Goal: Information Seeking & Learning: Compare options

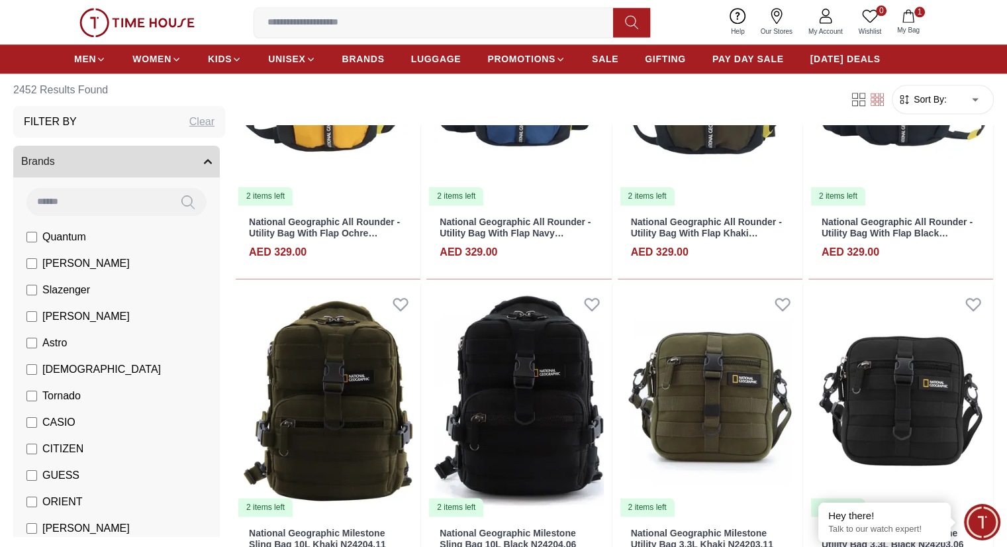
scroll to position [1854, 0]
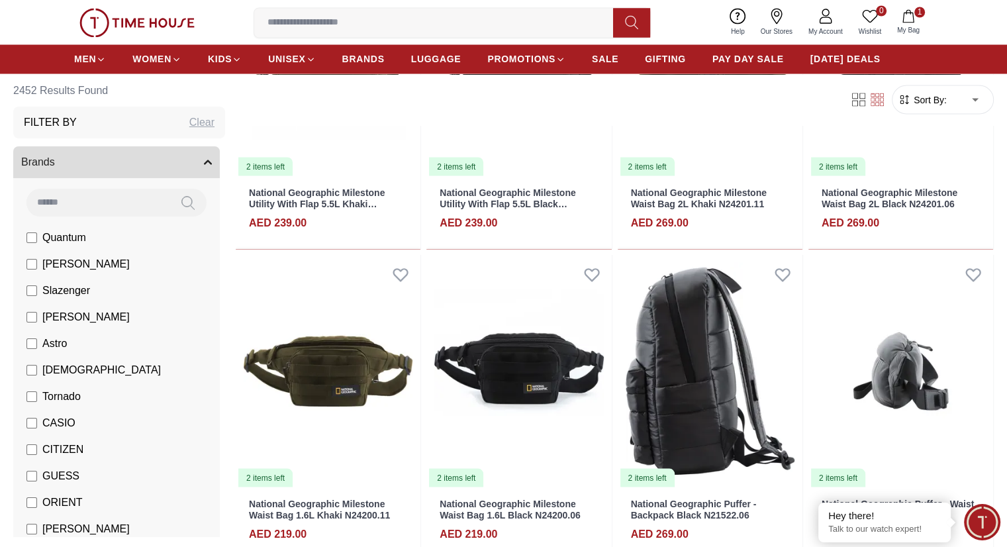
scroll to position [2649, 0]
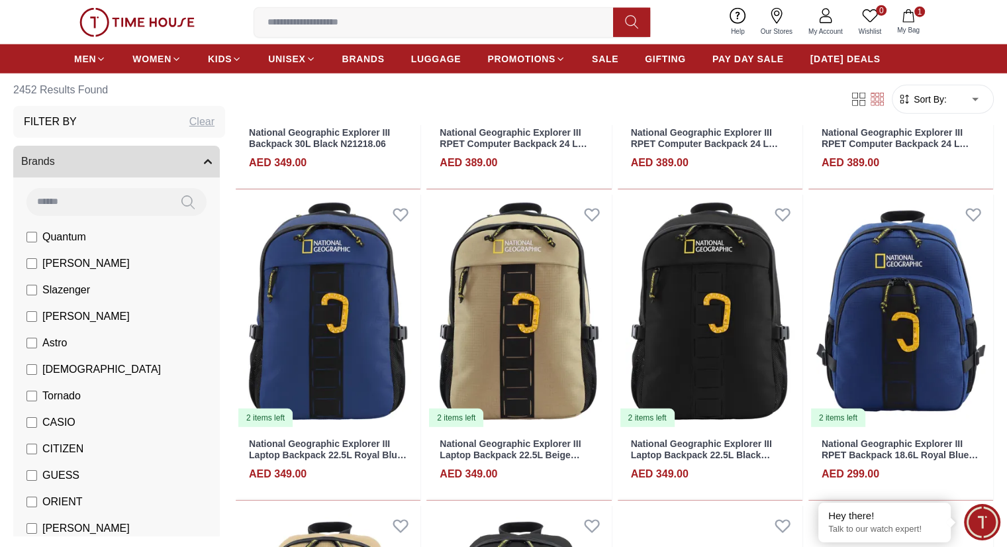
scroll to position [3708, 0]
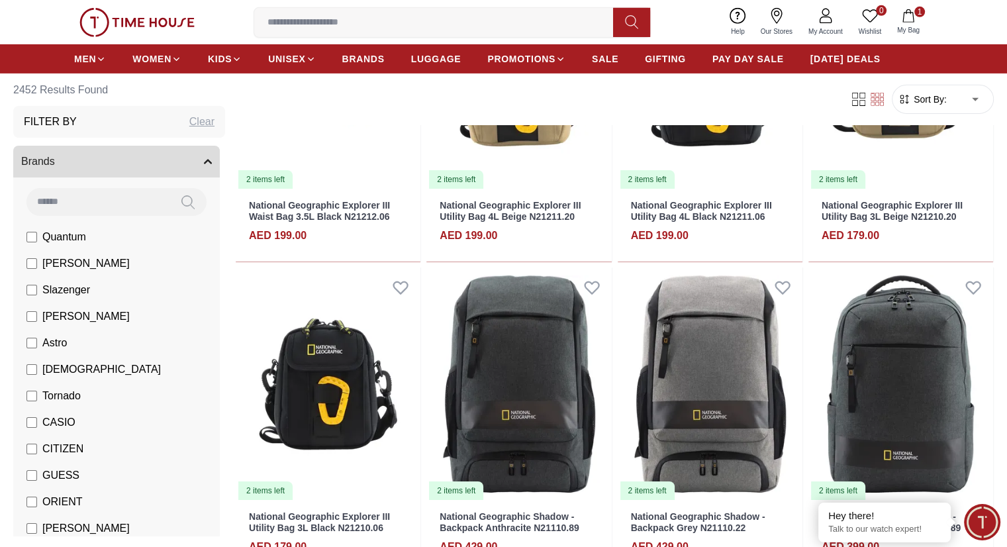
scroll to position [4569, 0]
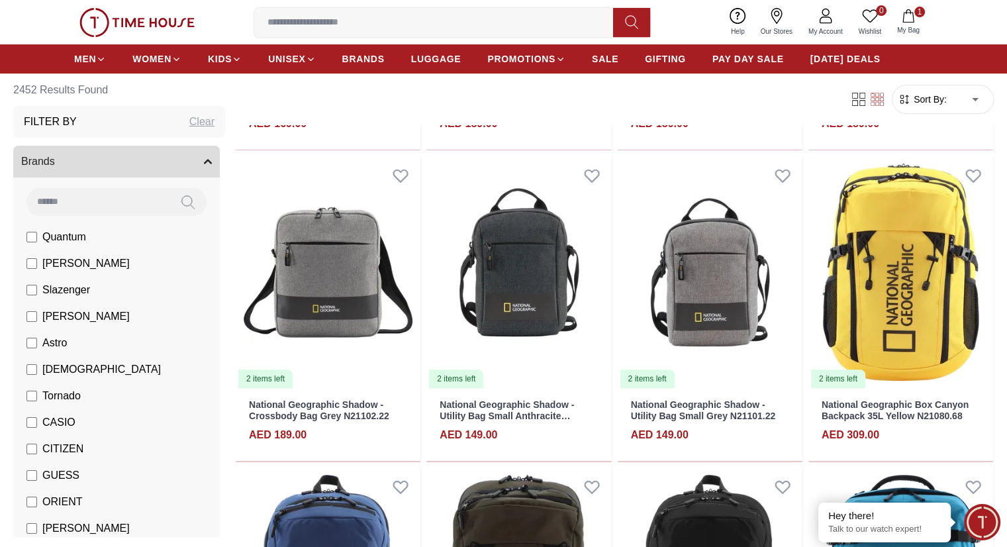
scroll to position [5364, 0]
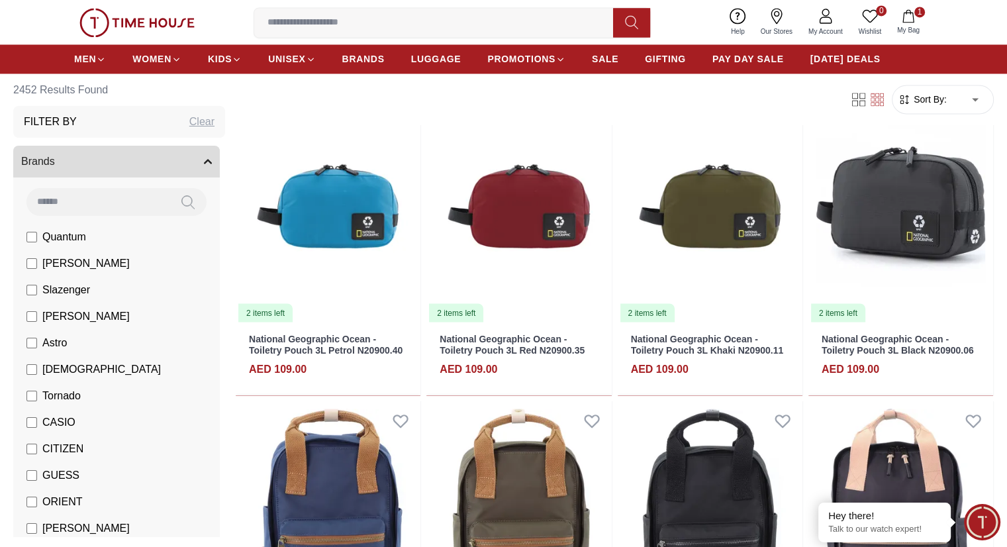
scroll to position [7284, 0]
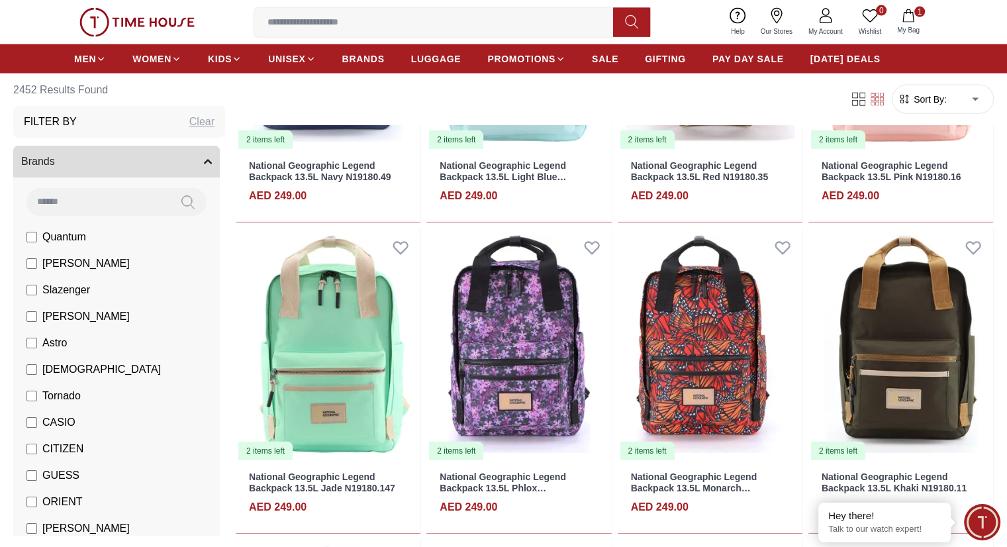
scroll to position [8277, 0]
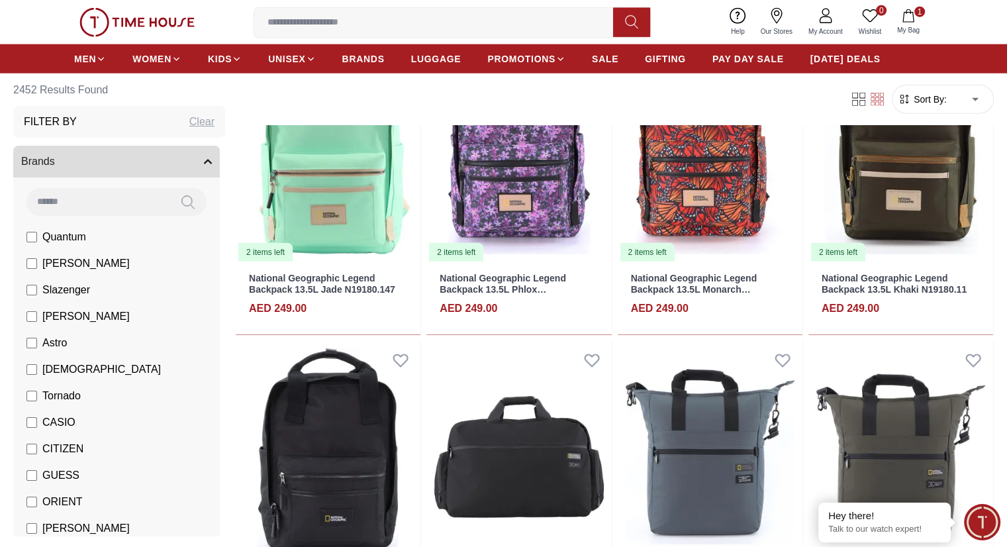
click at [442, 13] on input at bounding box center [438, 22] width 369 height 26
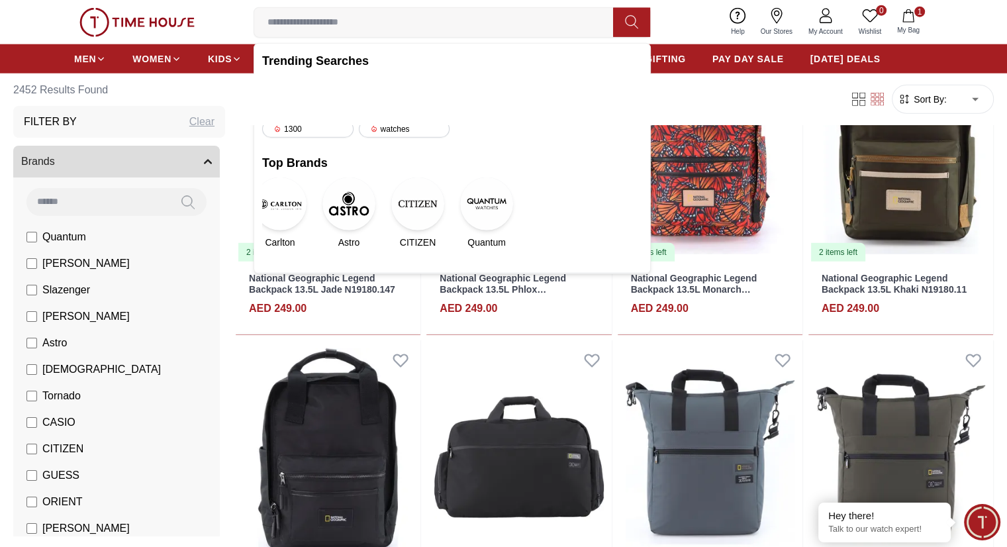
paste input "*********"
type input "*********"
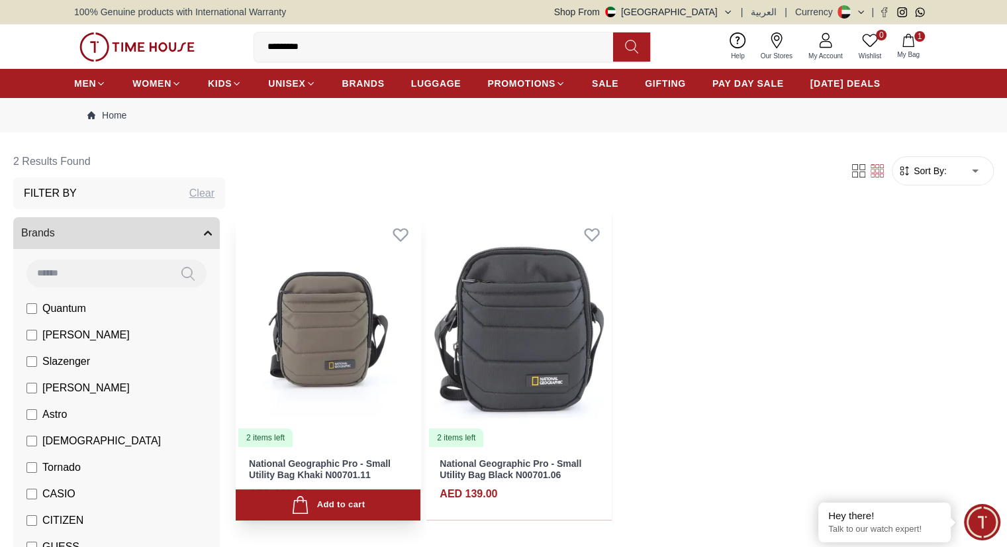
click at [352, 307] on img at bounding box center [328, 331] width 185 height 233
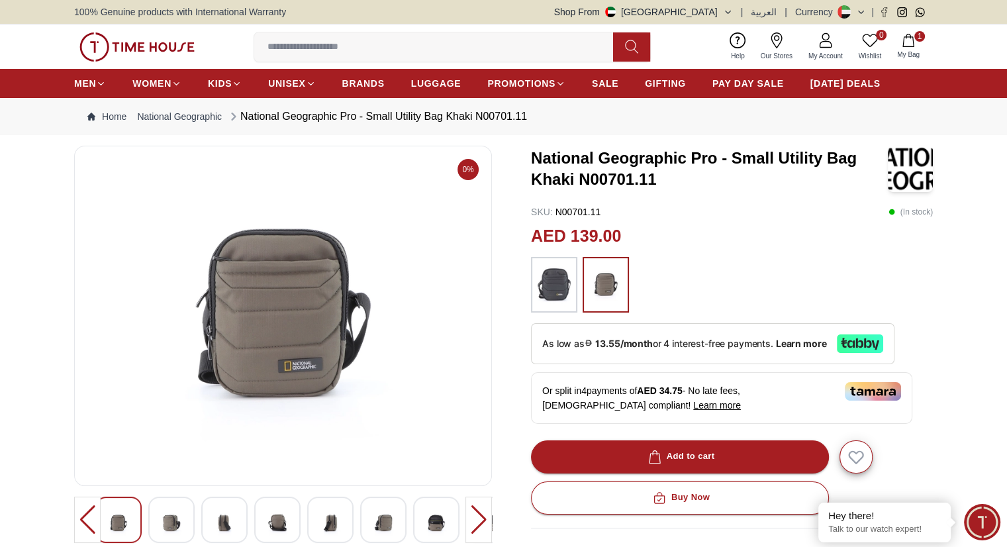
click at [560, 286] on img at bounding box center [554, 285] width 33 height 42
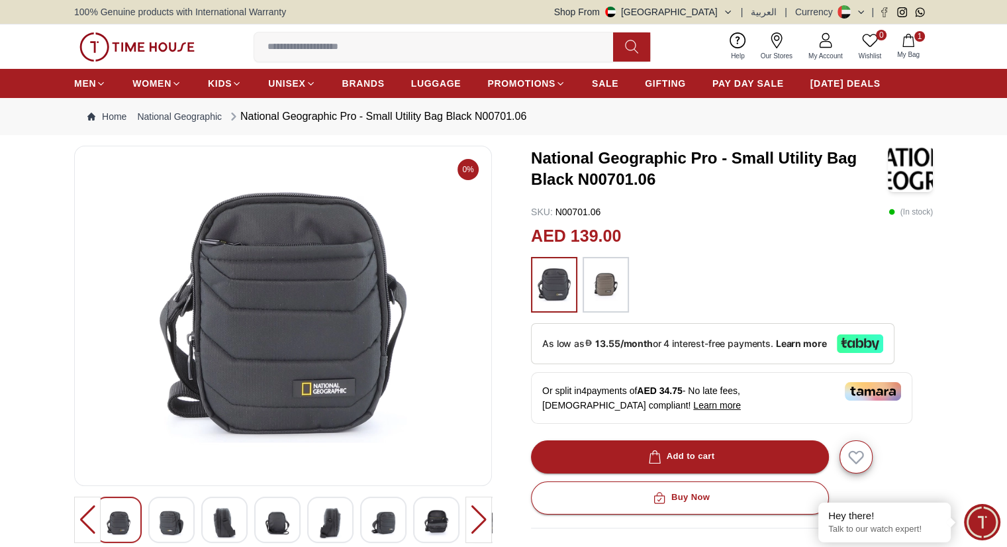
click at [600, 284] on img at bounding box center [605, 285] width 33 height 42
click at [540, 284] on img at bounding box center [554, 285] width 33 height 42
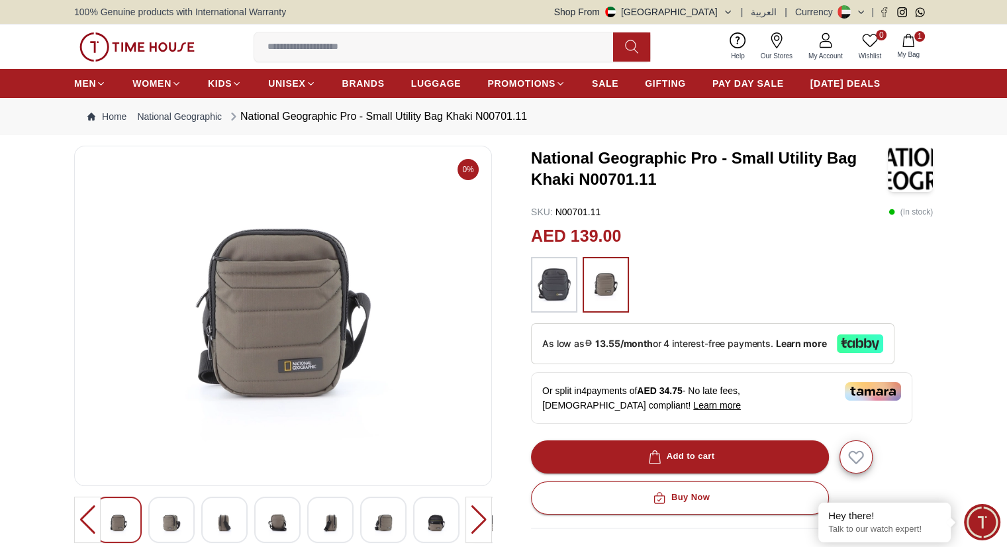
click at [586, 280] on div at bounding box center [606, 285] width 46 height 56
click at [595, 280] on img at bounding box center [605, 285] width 33 height 42
click at [559, 292] on img at bounding box center [554, 285] width 33 height 42
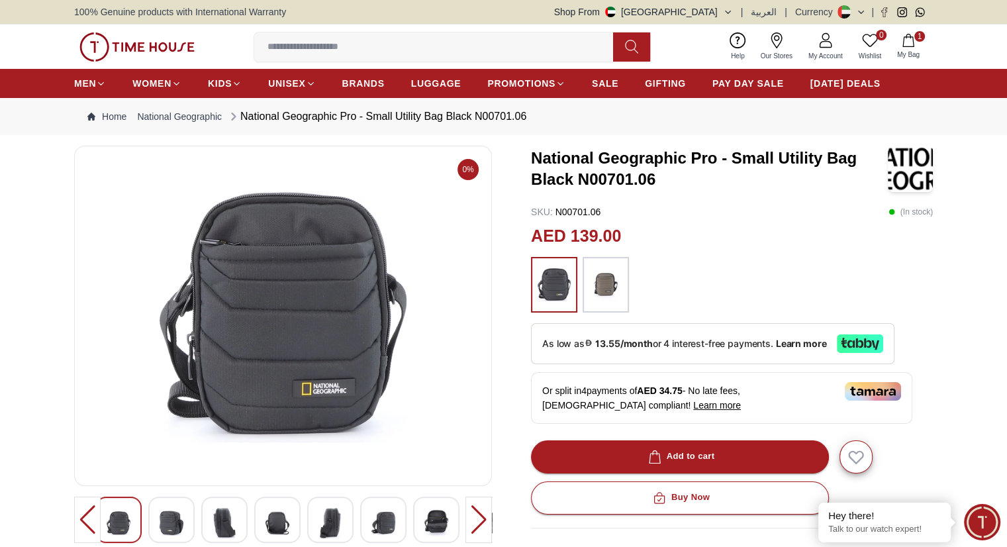
click at [604, 284] on img at bounding box center [605, 285] width 33 height 42
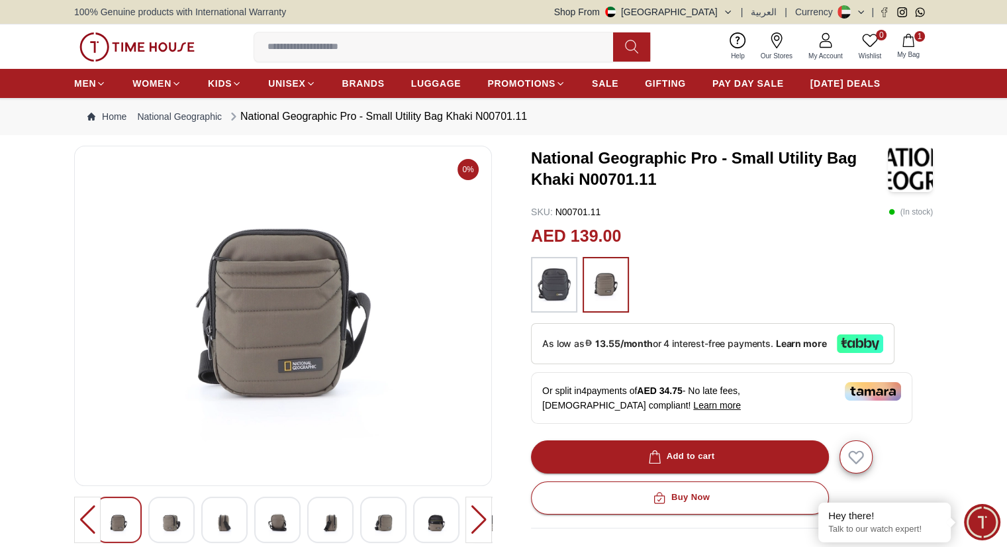
click at [395, 48] on input at bounding box center [438, 47] width 369 height 26
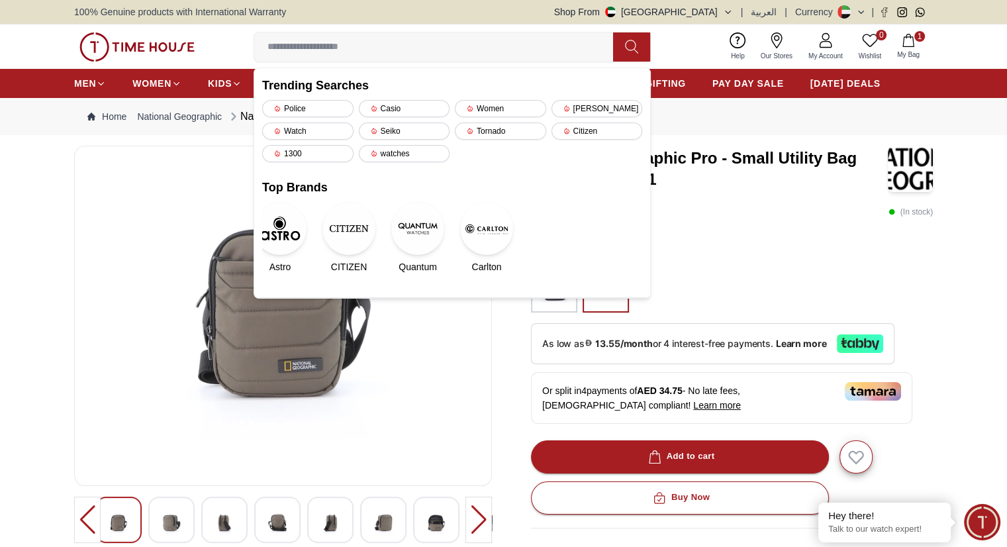
paste input "*********"
type input "*********"
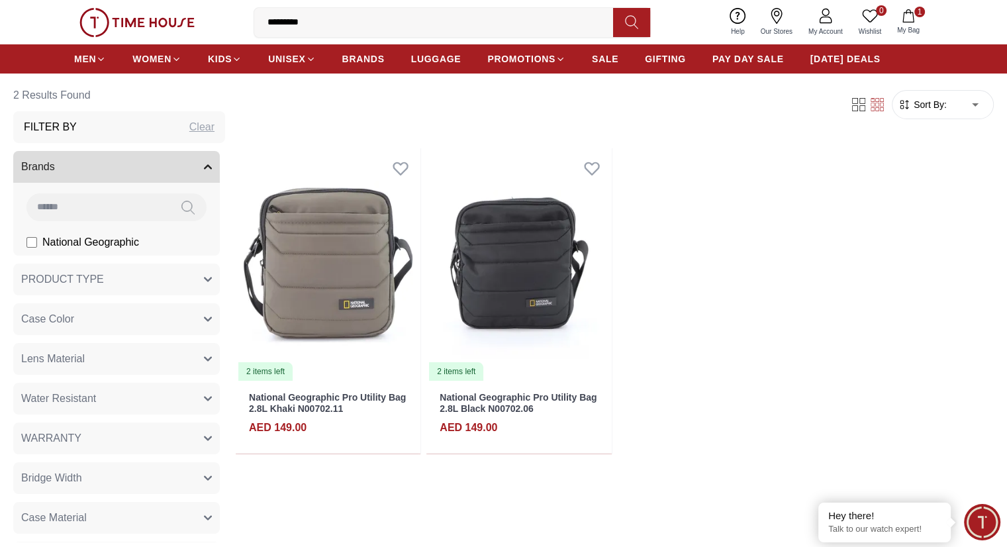
scroll to position [132, 0]
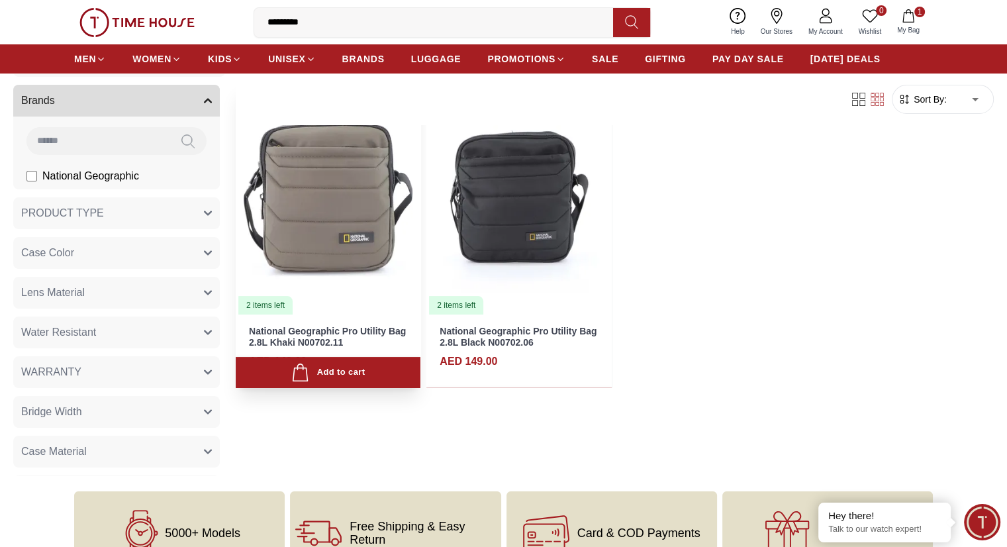
click at [386, 199] on img at bounding box center [328, 198] width 185 height 233
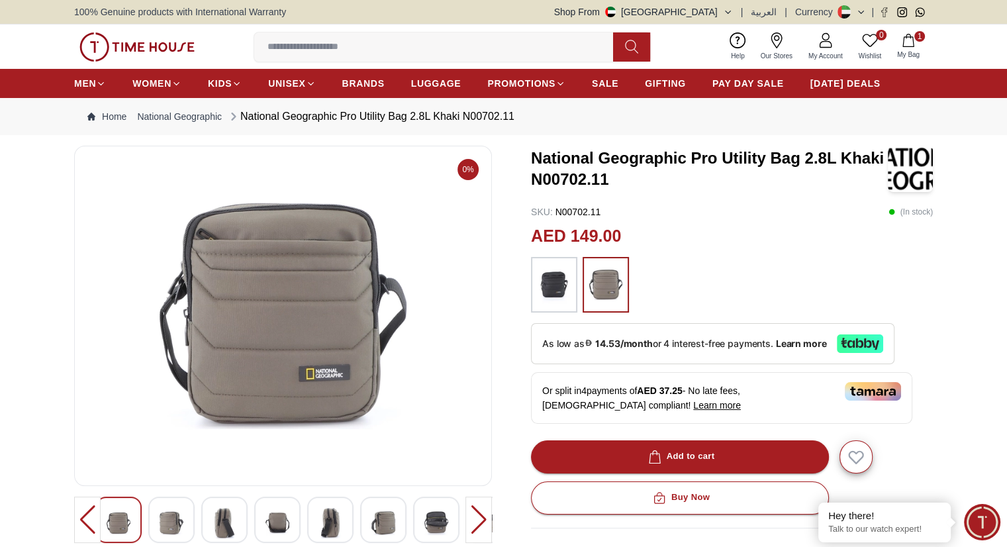
click at [565, 267] on img at bounding box center [554, 285] width 33 height 42
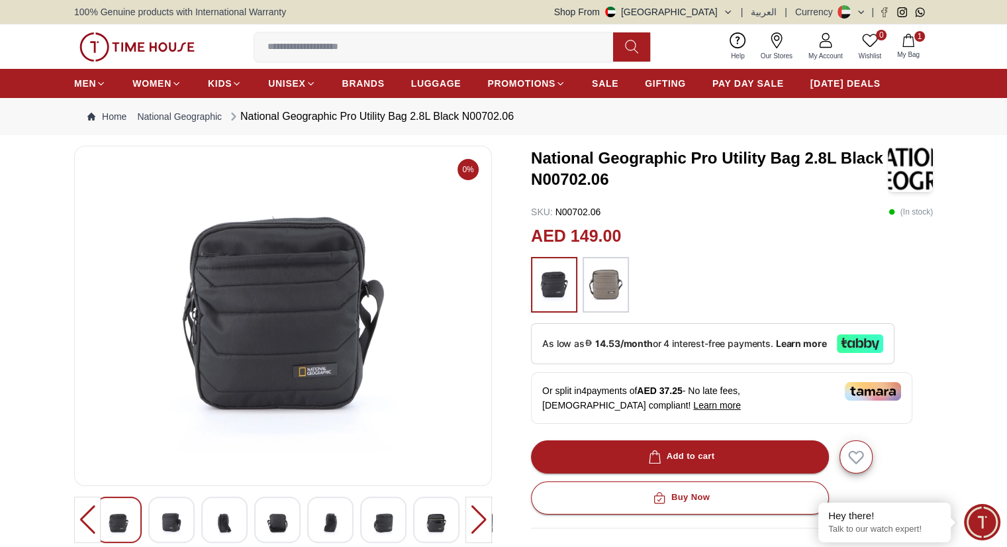
click at [594, 271] on img at bounding box center [605, 285] width 33 height 42
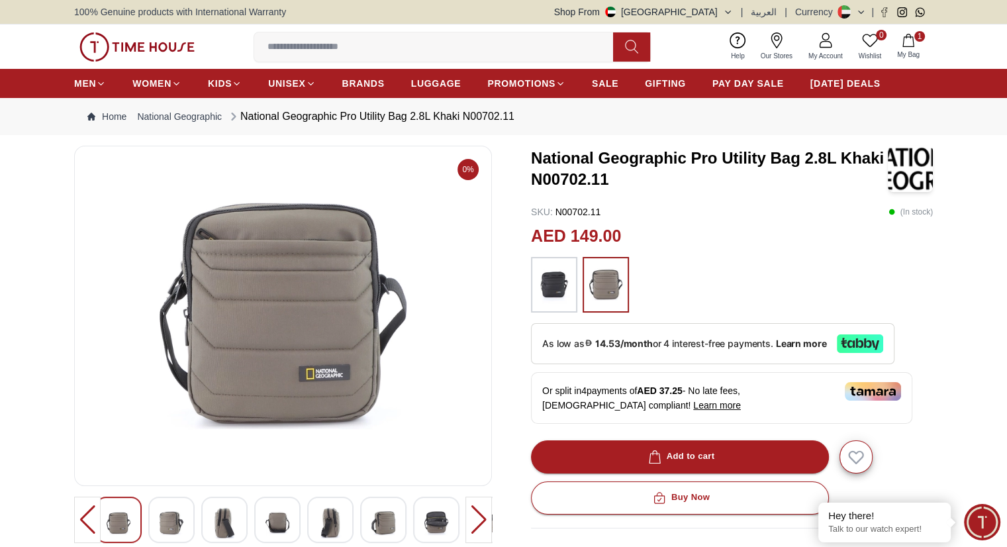
click at [362, 53] on input at bounding box center [438, 47] width 369 height 26
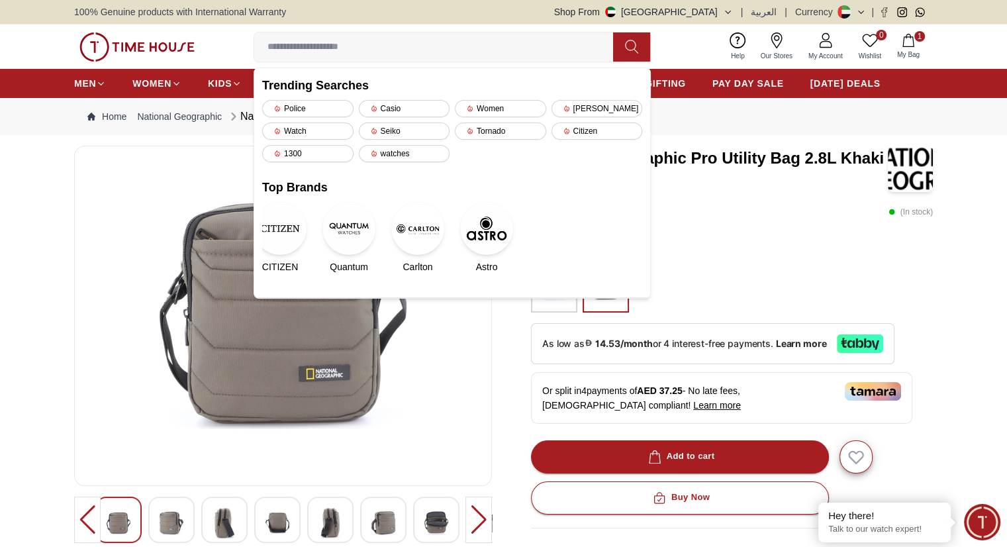
paste input "*********"
type input "*********"
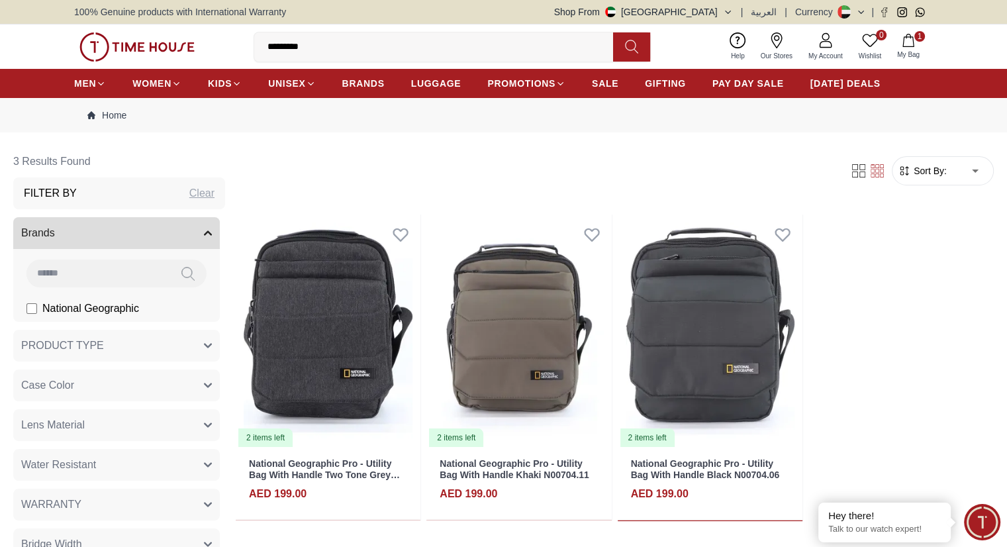
click at [140, 46] on img at bounding box center [136, 46] width 115 height 29
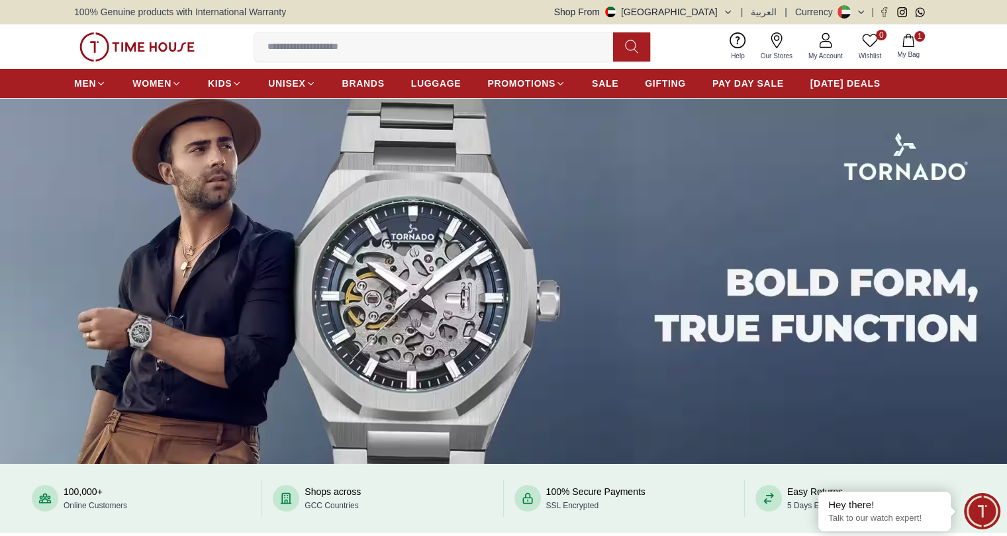
click at [375, 49] on input at bounding box center [438, 47] width 369 height 26
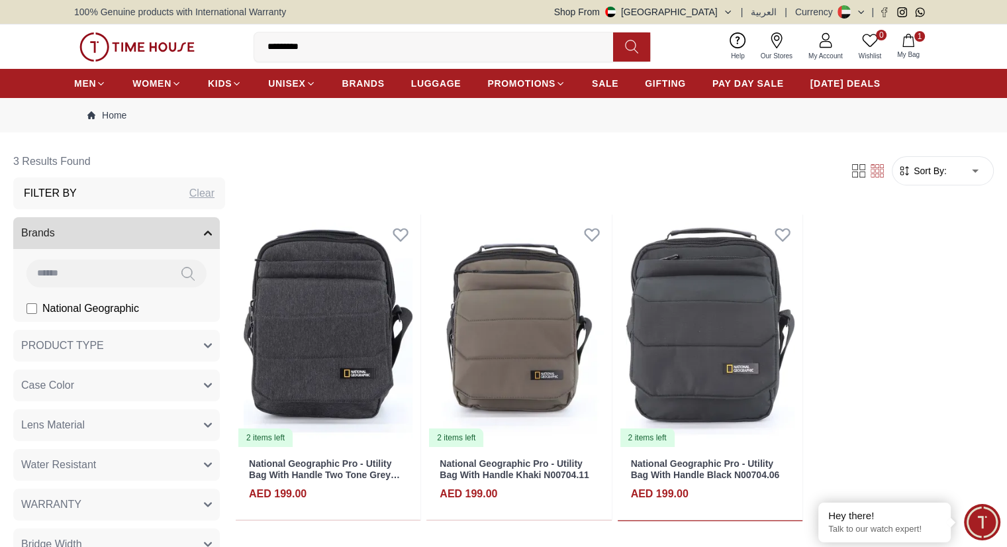
drag, startPoint x: 337, startPoint y: 44, endPoint x: 230, endPoint y: 30, distance: 108.3
click at [232, 33] on div "0 Wishlist 1 My Bag ********* Trending Searches Police Casio Women [PERSON_NAME…" at bounding box center [503, 47] width 859 height 44
click at [160, 40] on img at bounding box center [136, 46] width 115 height 29
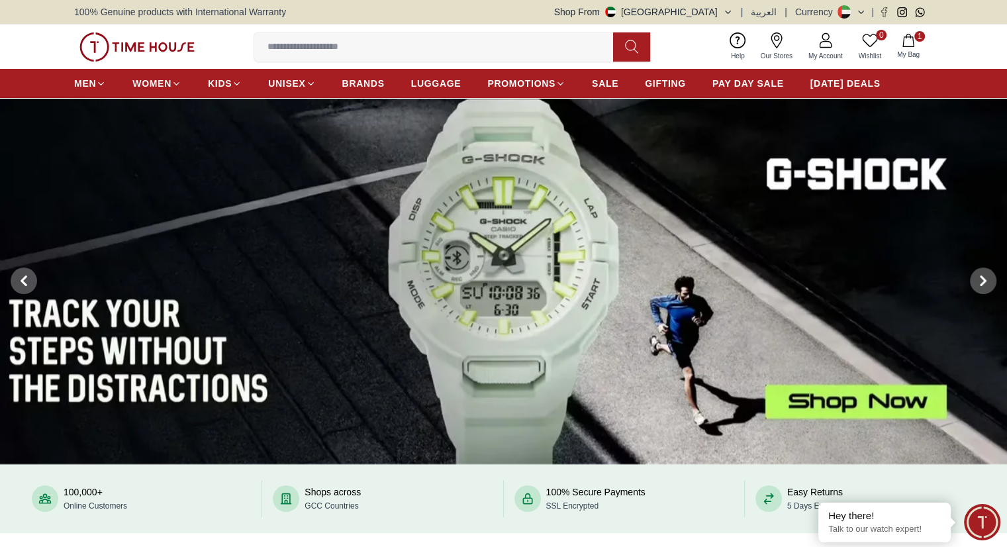
click at [352, 51] on input at bounding box center [438, 47] width 369 height 26
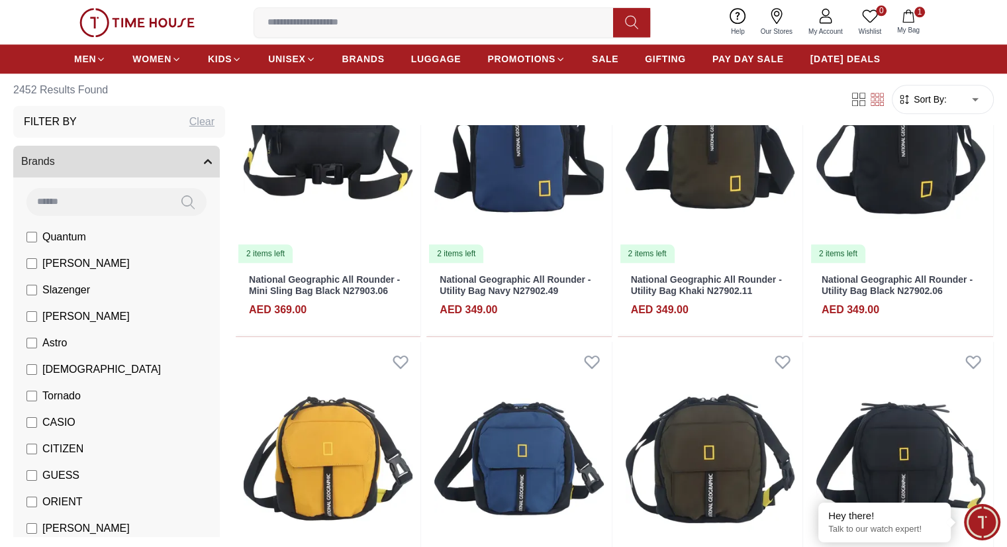
scroll to position [1454, 0]
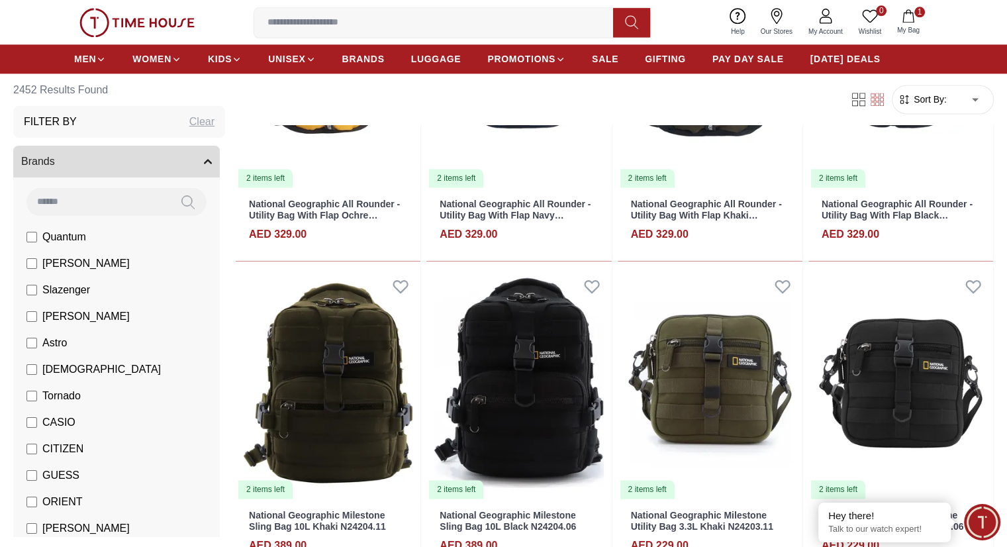
scroll to position [1918, 0]
